Goal: Task Accomplishment & Management: Complete application form

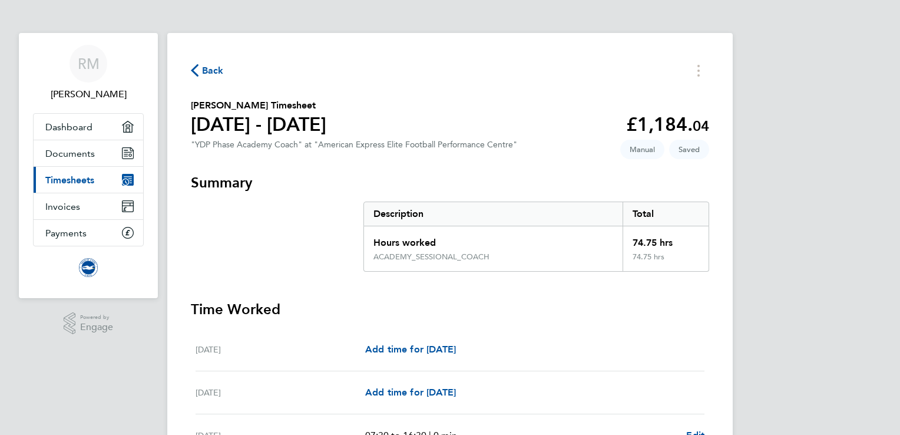
scroll to position [1539, 0]
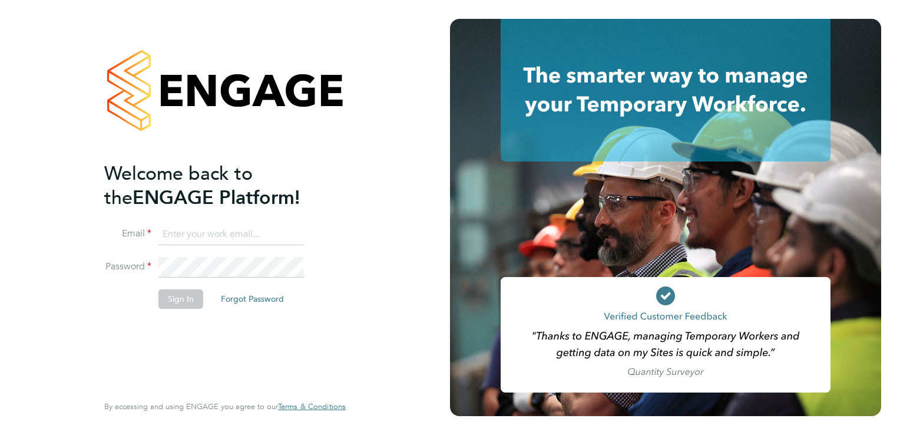
click at [174, 235] on input at bounding box center [232, 234] width 146 height 21
type input "rhys.tnpi@gmail.com"
click at [172, 299] on button "Sign In" at bounding box center [181, 298] width 45 height 19
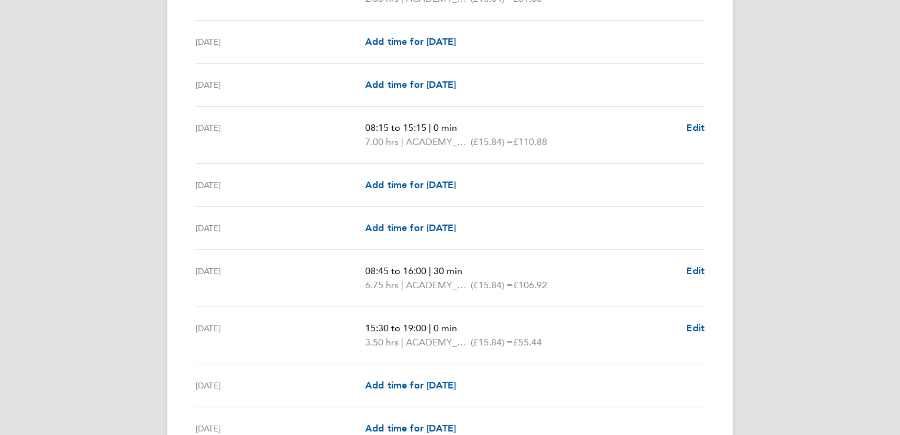
scroll to position [1539, 0]
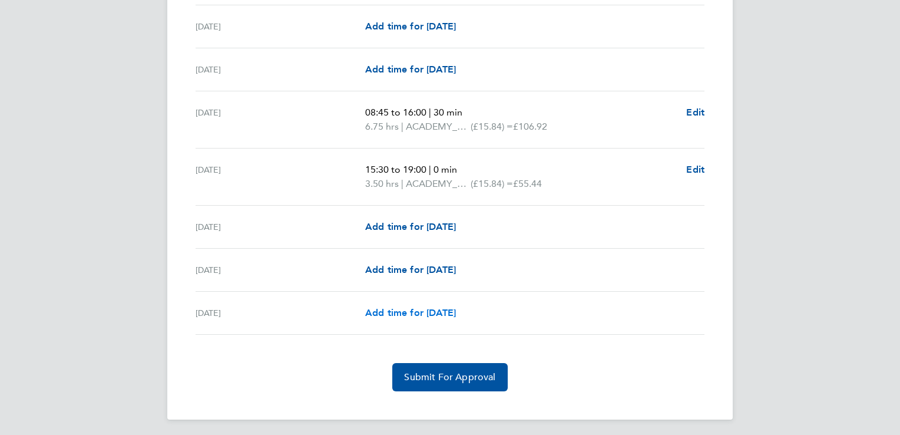
click at [394, 312] on span "Add time for [DATE]" at bounding box center [410, 312] width 91 height 11
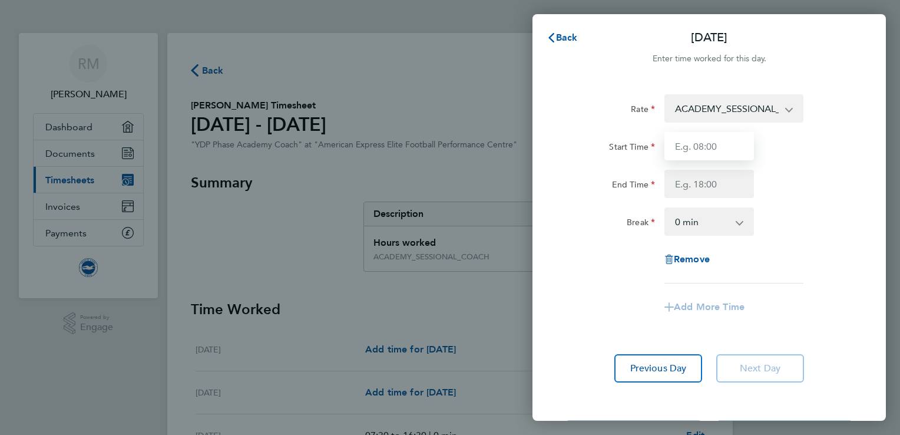
click at [719, 145] on input "Start Time" at bounding box center [710, 146] width 90 height 28
type input "08:15"
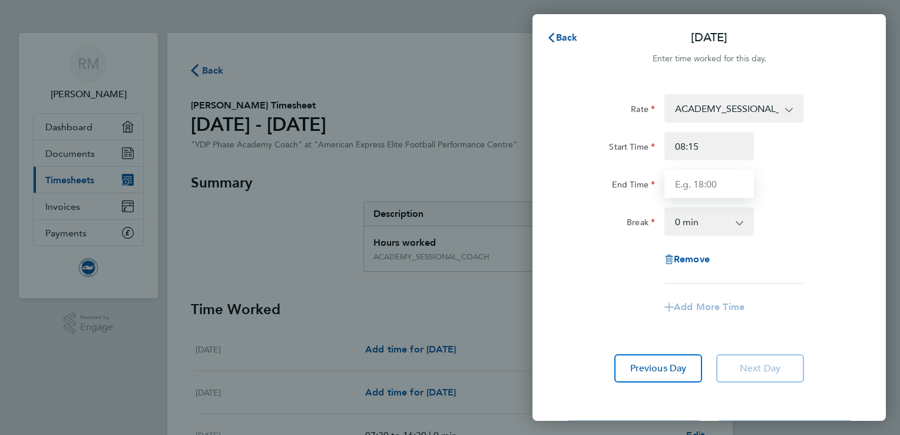
click at [713, 189] on input "End Time" at bounding box center [710, 184] width 90 height 28
type input "14:45"
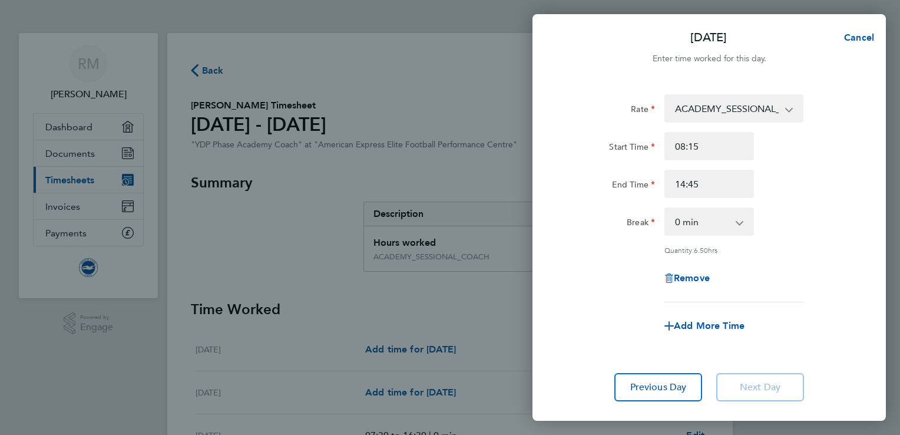
click at [805, 237] on div "Rate ACADEMY_SESSIONAL_COACH - 15.84 ADMIN_HOURS - 12.00 Start Time 08:15 End T…" at bounding box center [710, 198] width 288 height 208
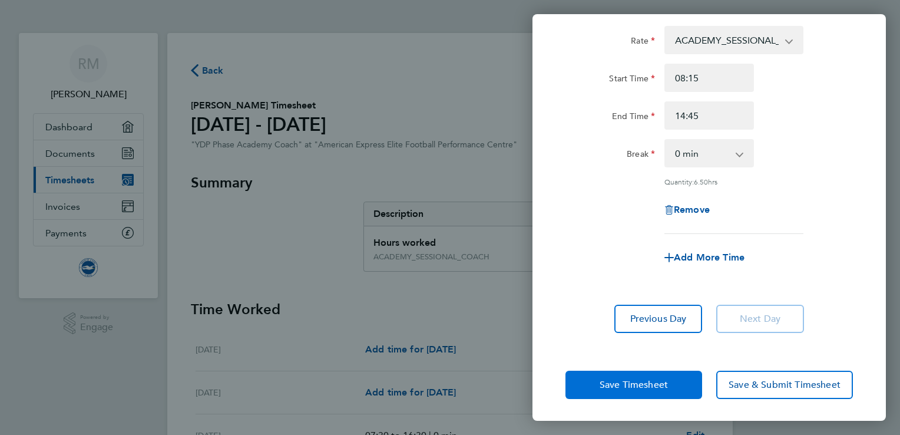
click at [620, 382] on span "Save Timesheet" at bounding box center [634, 385] width 68 height 12
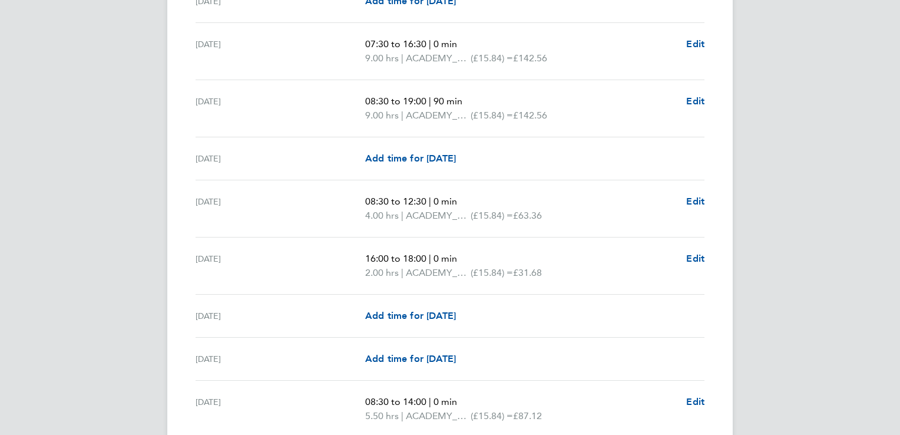
scroll to position [398, 0]
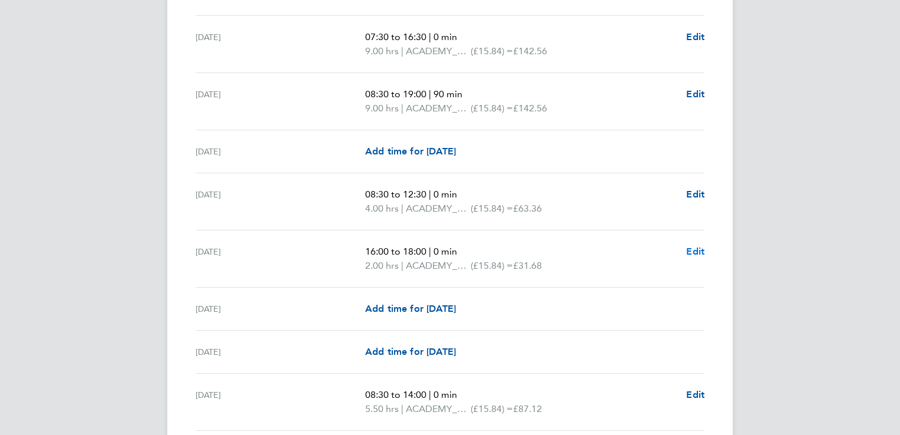
click at [697, 253] on span "Edit" at bounding box center [696, 251] width 18 height 11
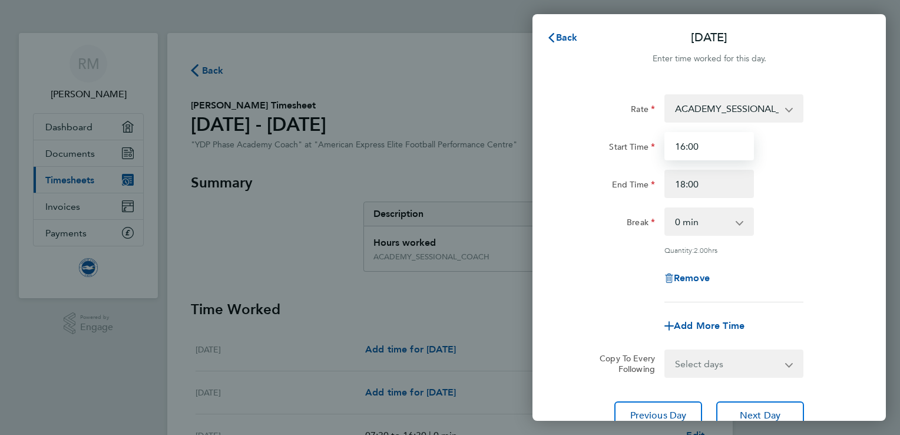
click at [728, 140] on input "16:00" at bounding box center [710, 146] width 90 height 28
type input "16:30"
click at [816, 224] on div "Break 0 min 15 min 30 min 45 min 60 min 75 min" at bounding box center [709, 221] width 297 height 28
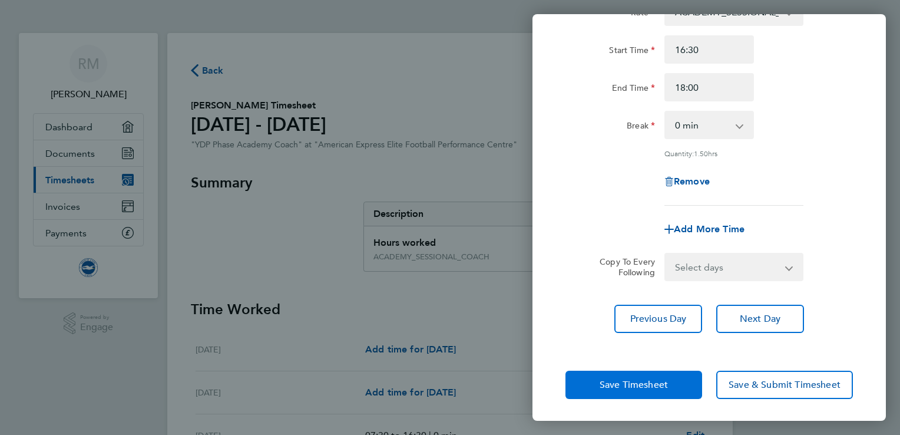
click at [625, 380] on span "Save Timesheet" at bounding box center [634, 385] width 68 height 12
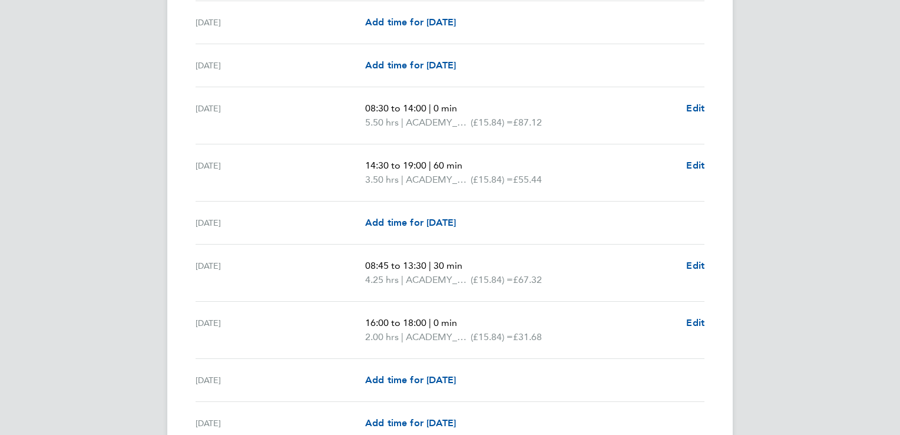
scroll to position [685, 0]
click at [691, 321] on span "Edit" at bounding box center [696, 321] width 18 height 11
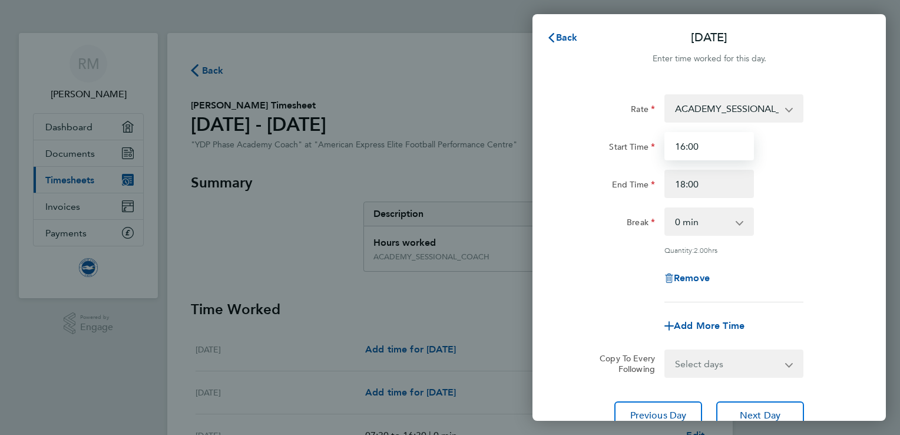
click at [705, 147] on input "16:00" at bounding box center [710, 146] width 90 height 28
type input "16:30"
click at [850, 194] on div "End Time 18:00" at bounding box center [709, 184] width 297 height 28
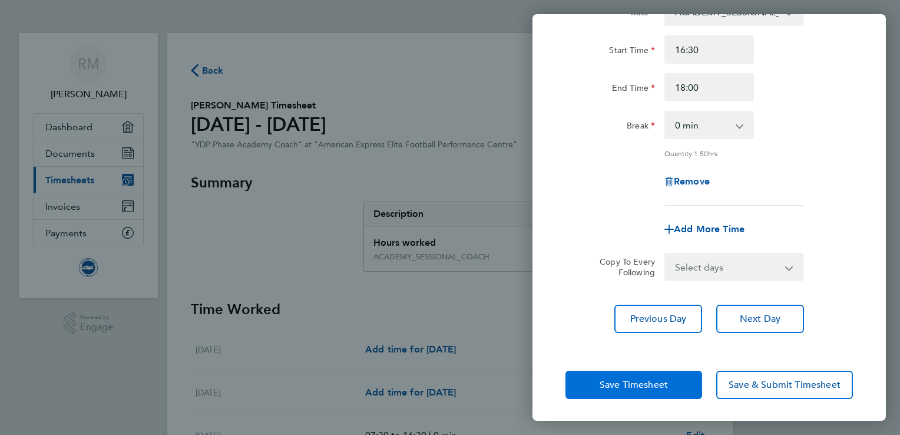
click at [625, 376] on button "Save Timesheet" at bounding box center [634, 385] width 137 height 28
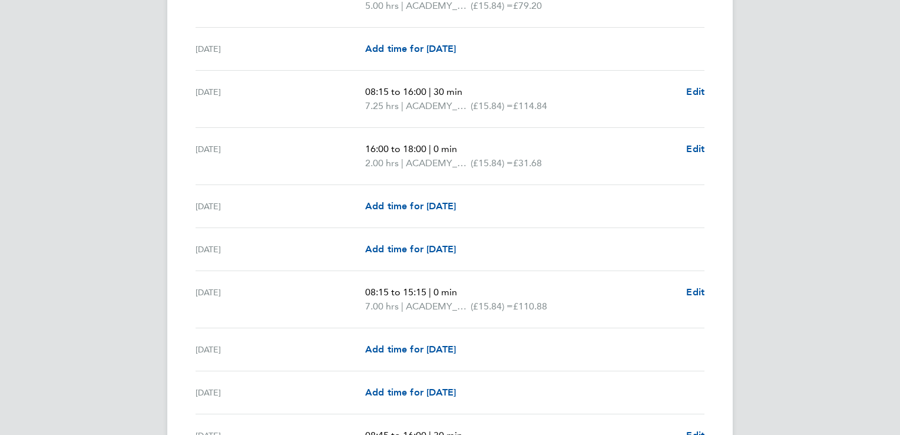
scroll to position [1216, 0]
click at [695, 148] on span "Edit" at bounding box center [696, 149] width 18 height 11
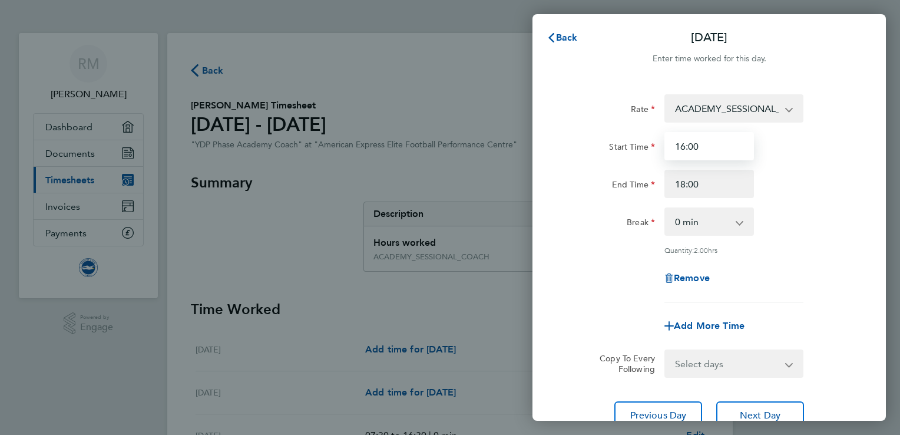
click at [719, 149] on input "16:00" at bounding box center [710, 146] width 90 height 28
type input "16:30"
click at [799, 265] on div "Remove" at bounding box center [709, 278] width 297 height 28
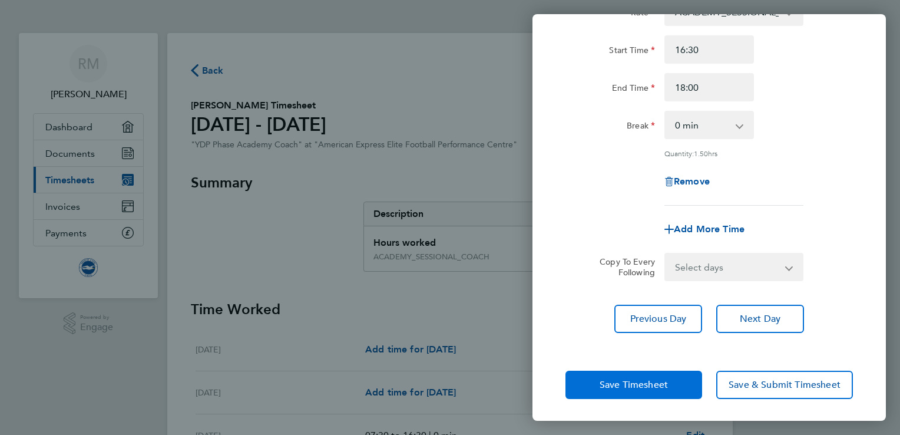
click at [619, 390] on button "Save Timesheet" at bounding box center [634, 385] width 137 height 28
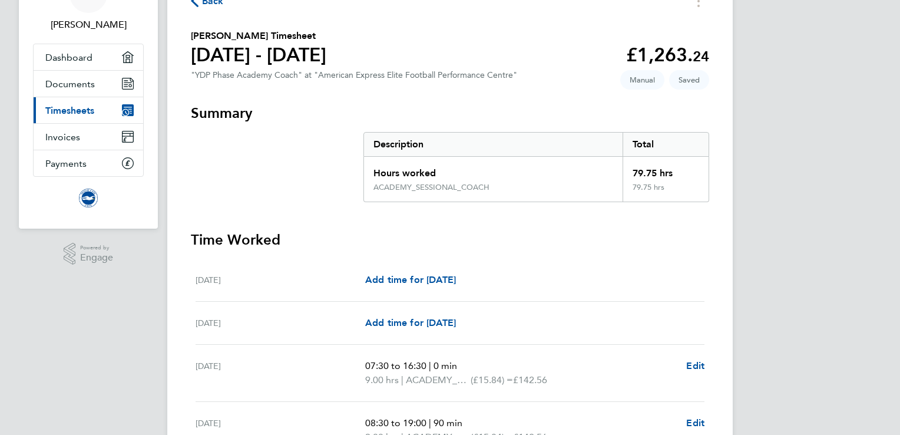
scroll to position [41, 0]
